Goal: Use online tool/utility: Use online tool/utility

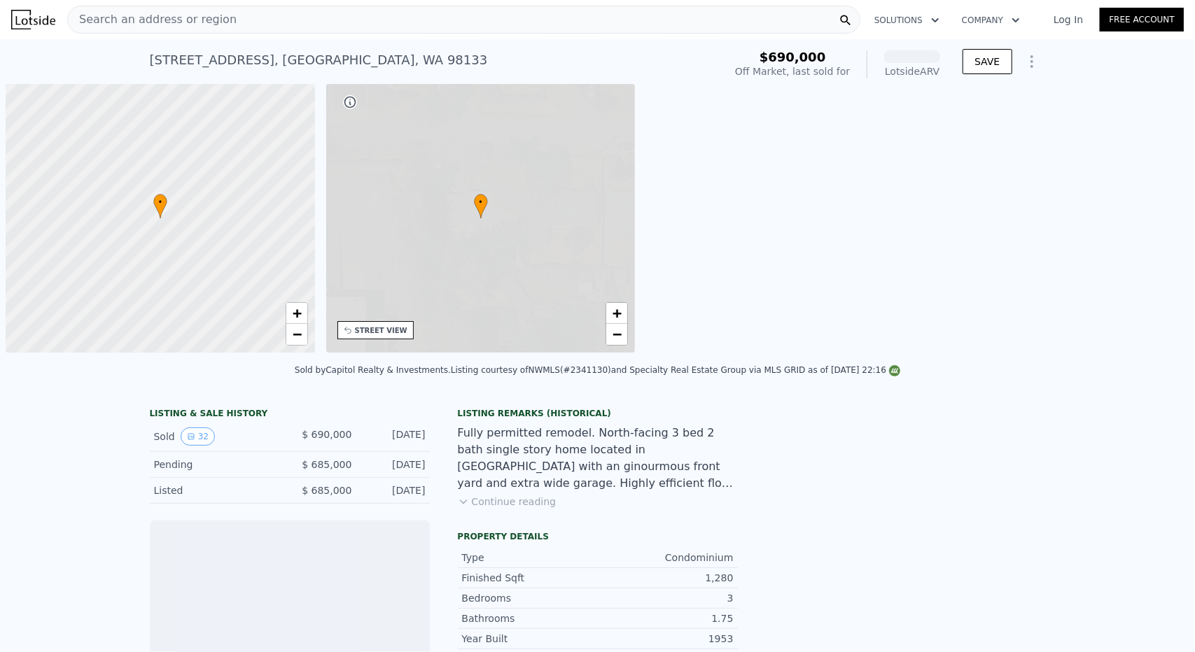
scroll to position [0, 6]
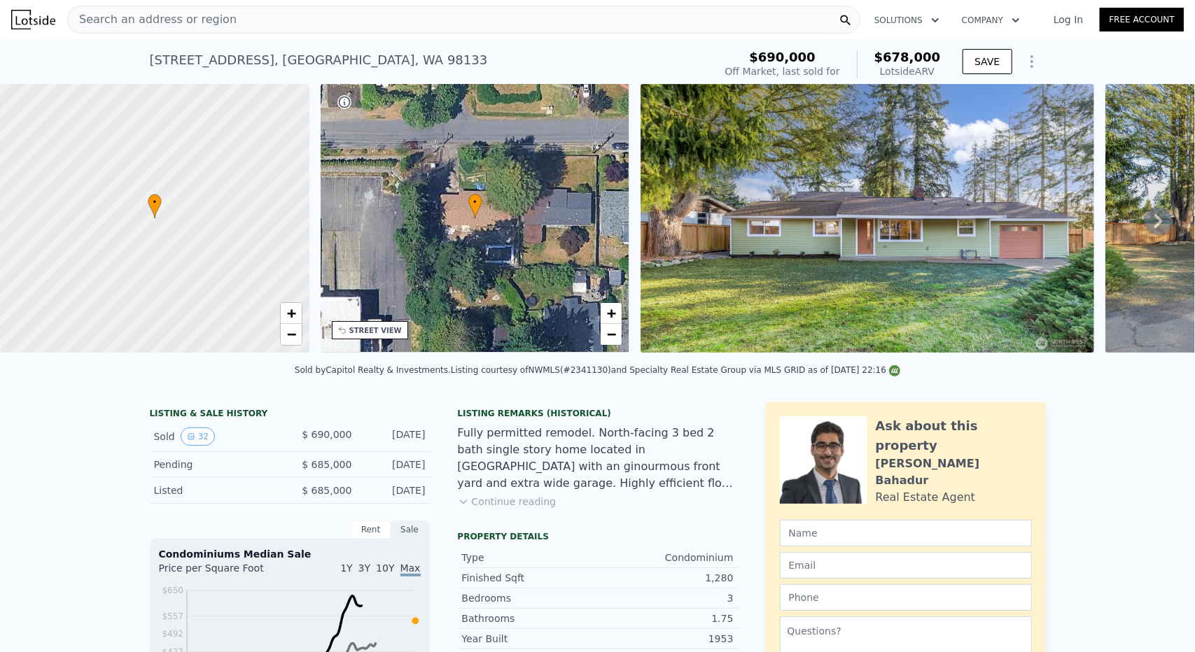
click at [1023, 69] on icon "Show Options" at bounding box center [1031, 61] width 17 height 17
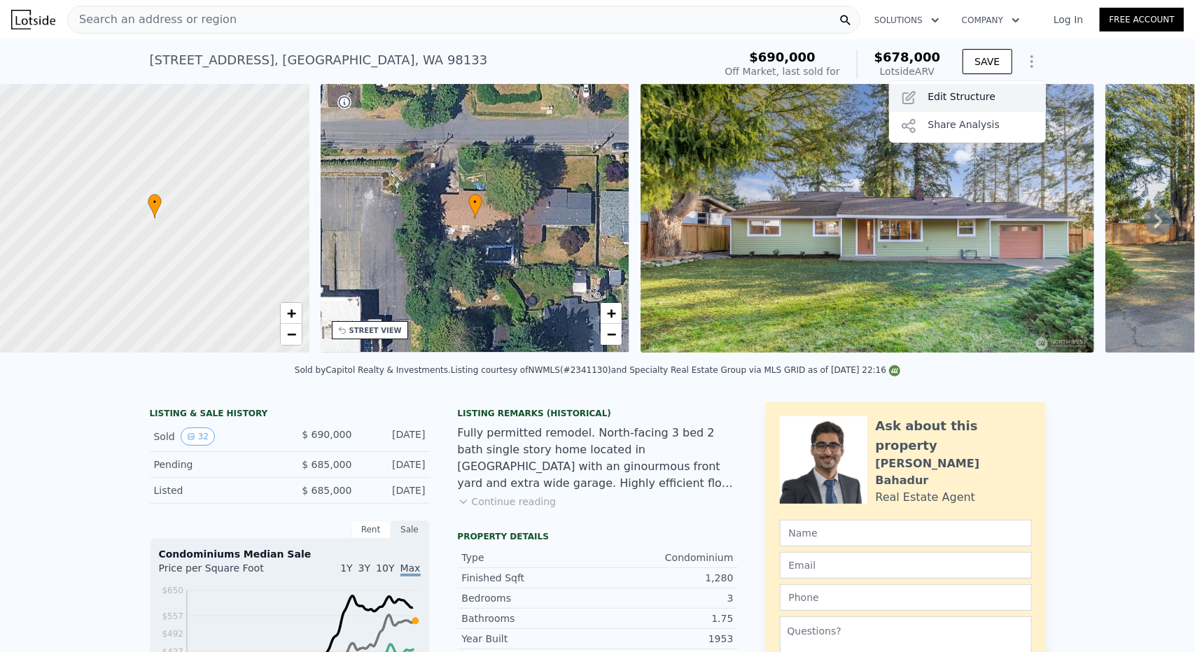
click at [1002, 98] on div "Edit Structure" at bounding box center [967, 98] width 157 height 28
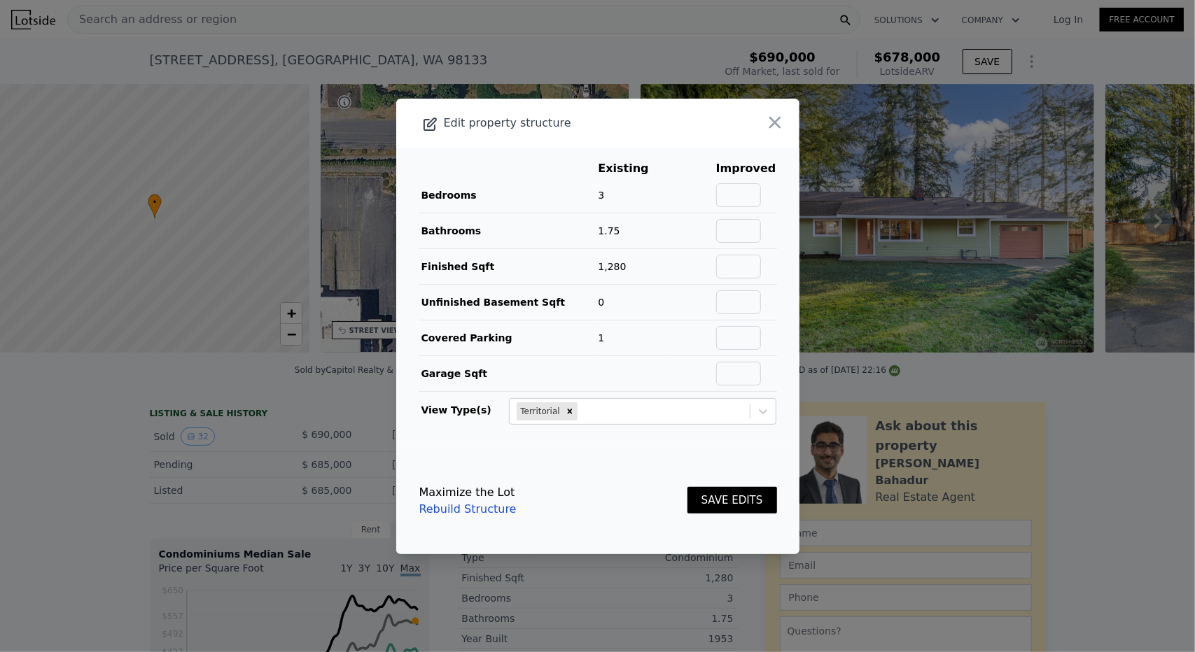
click at [446, 501] on link "Rebuild Structure" at bounding box center [467, 509] width 97 height 17
click at [769, 122] on icon "button" at bounding box center [775, 122] width 12 height 12
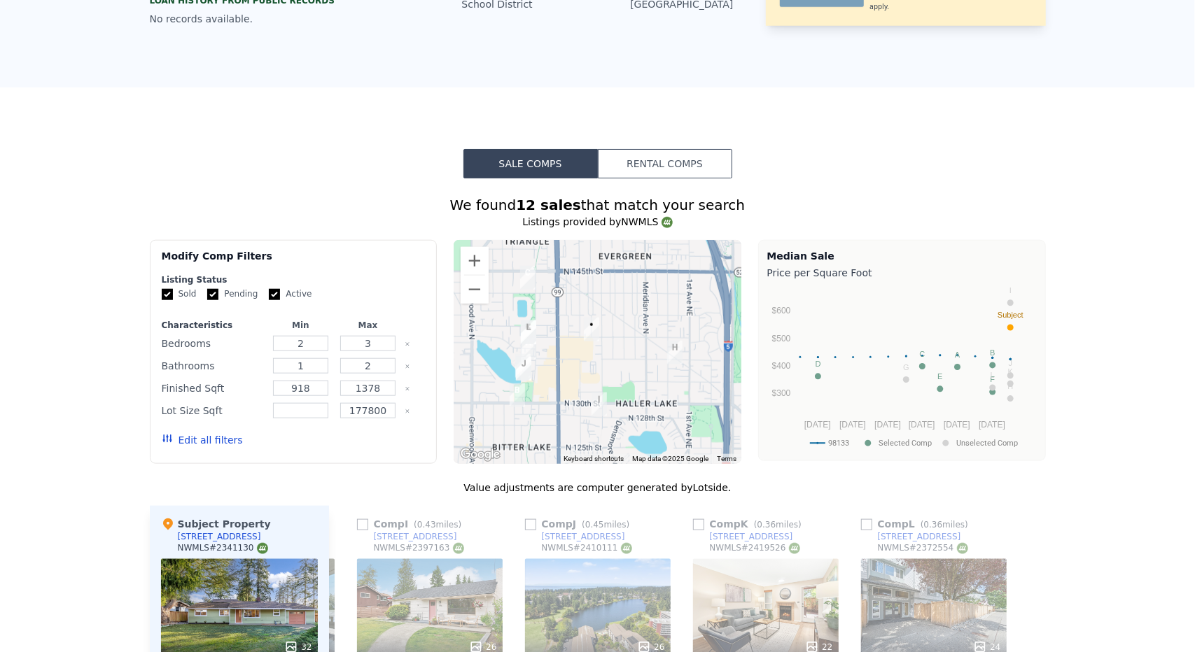
scroll to position [0, 0]
